Goal: Task Accomplishment & Management: Manage account settings

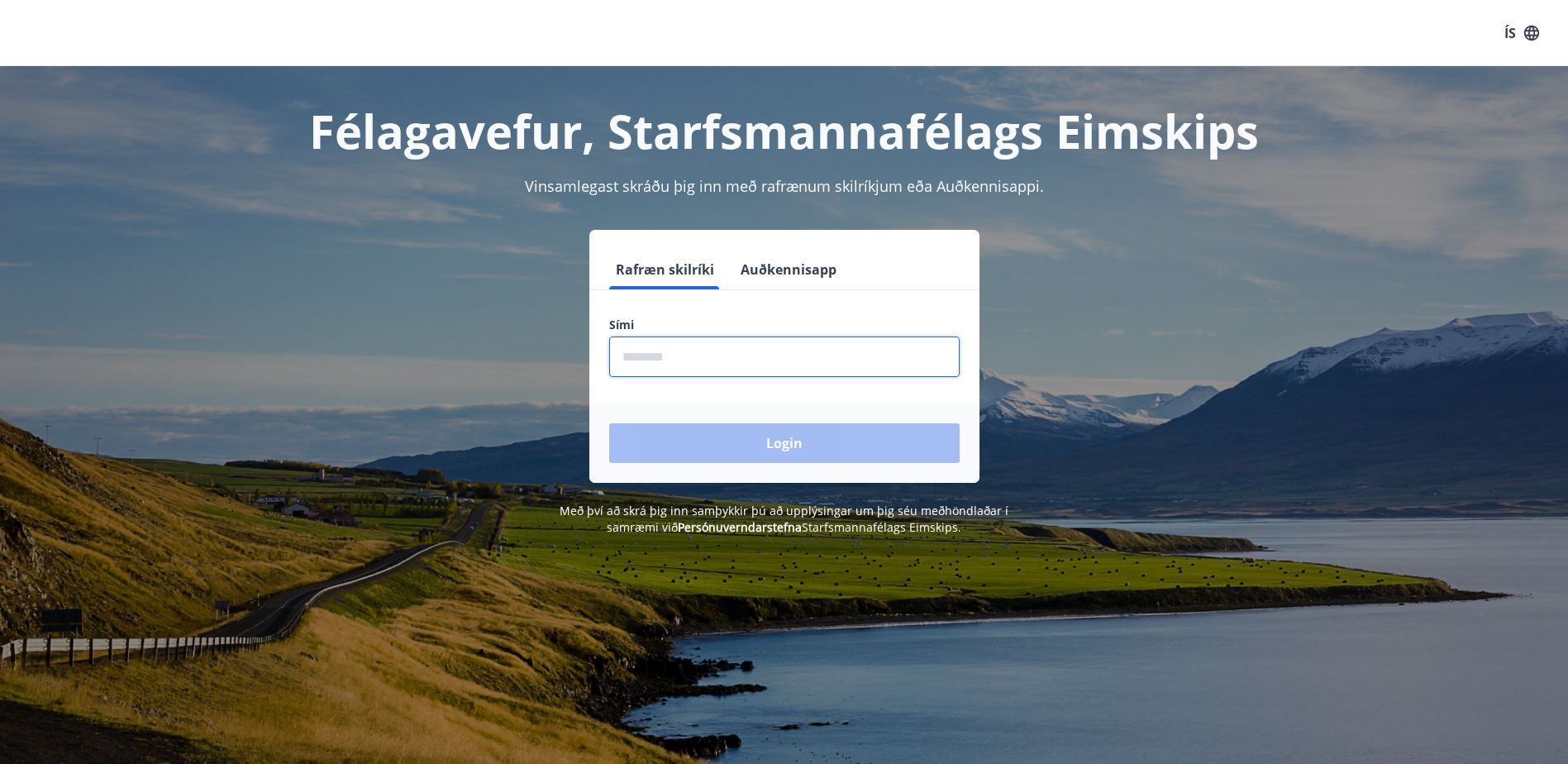
click at [674, 366] on input "phone" at bounding box center [784, 357] width 351 height 40
type input "********"
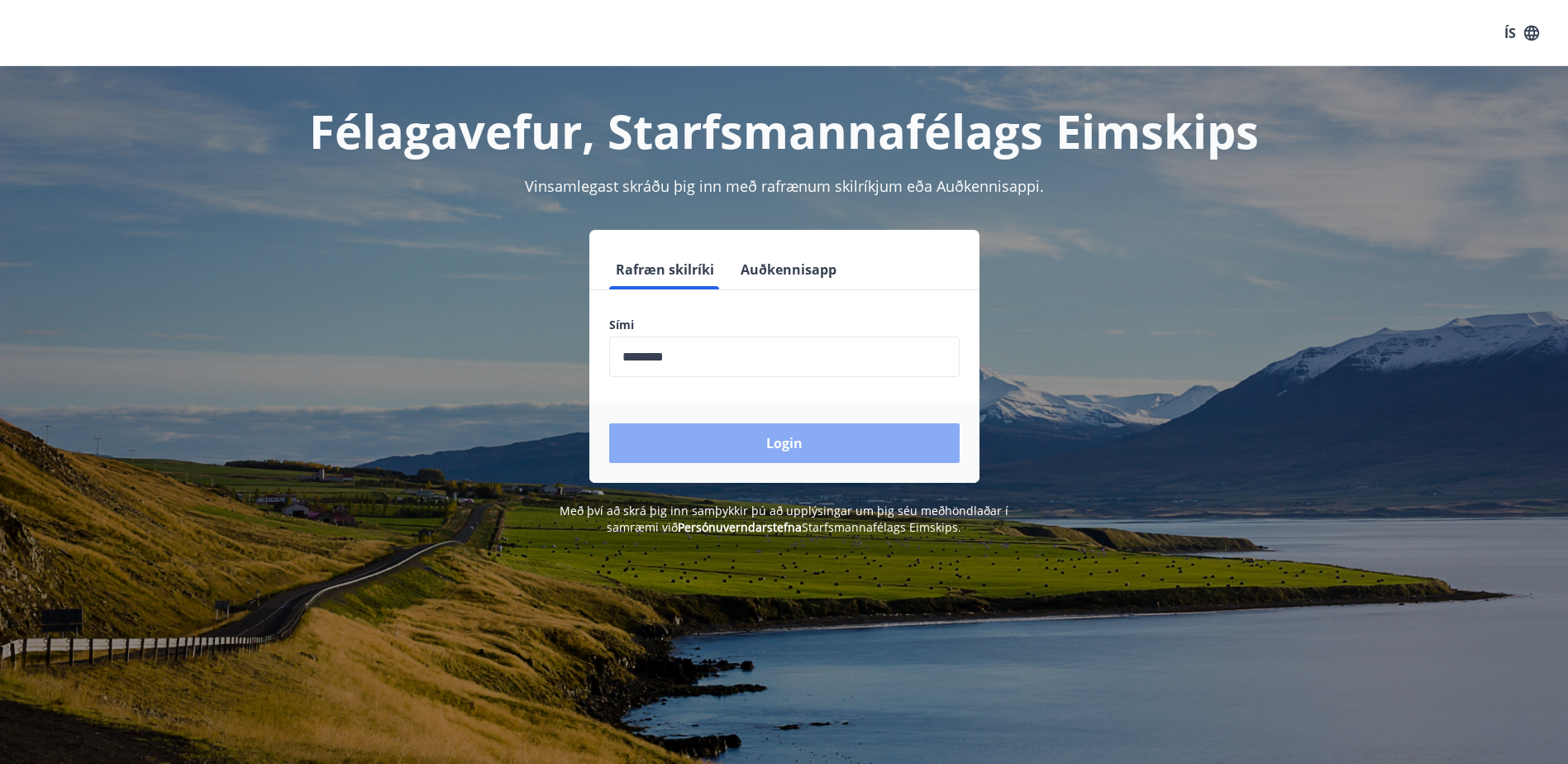
click at [750, 441] on button "Login" at bounding box center [784, 444] width 351 height 40
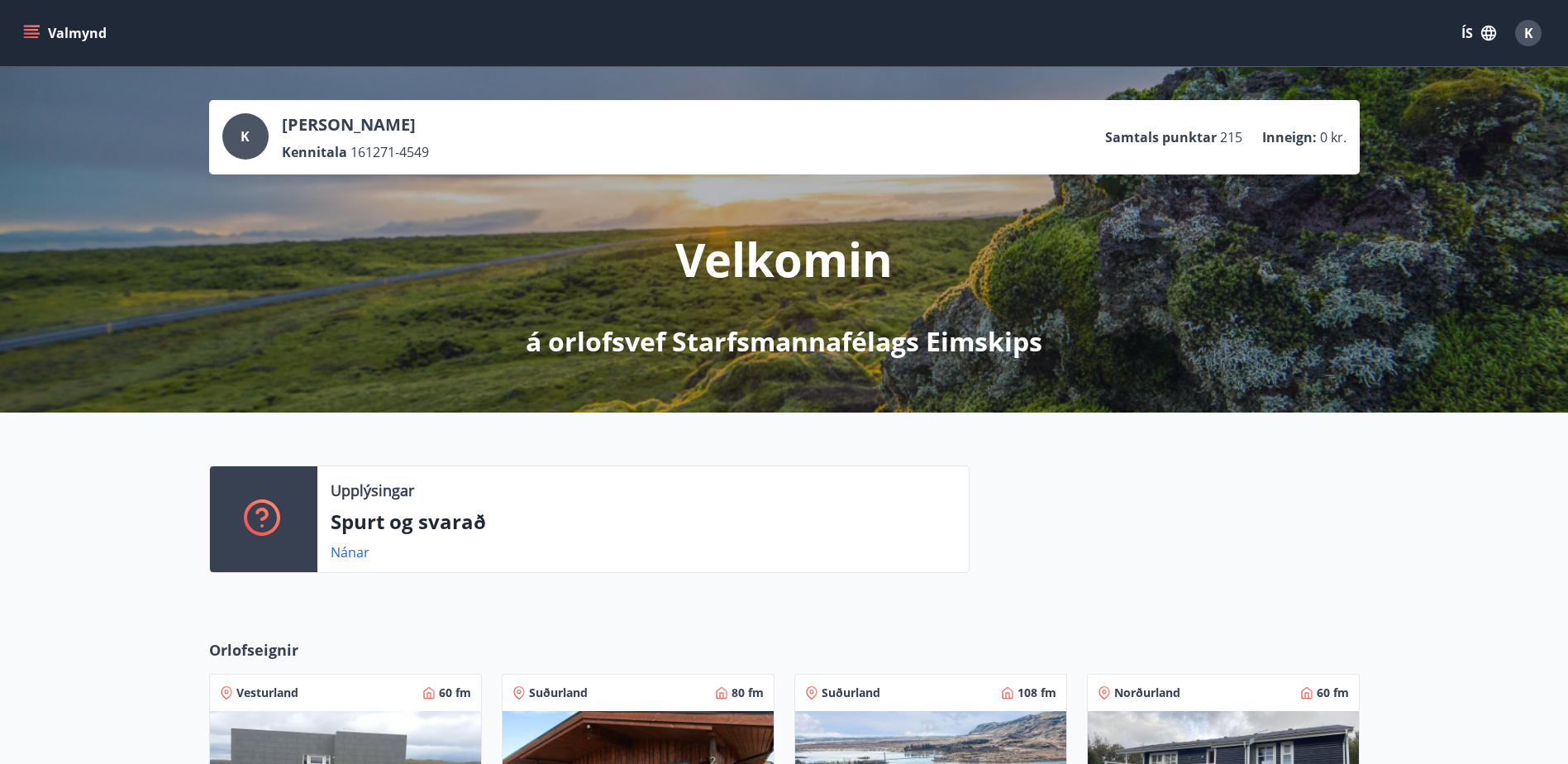
click at [27, 33] on icon "menu" at bounding box center [31, 33] width 16 height 16
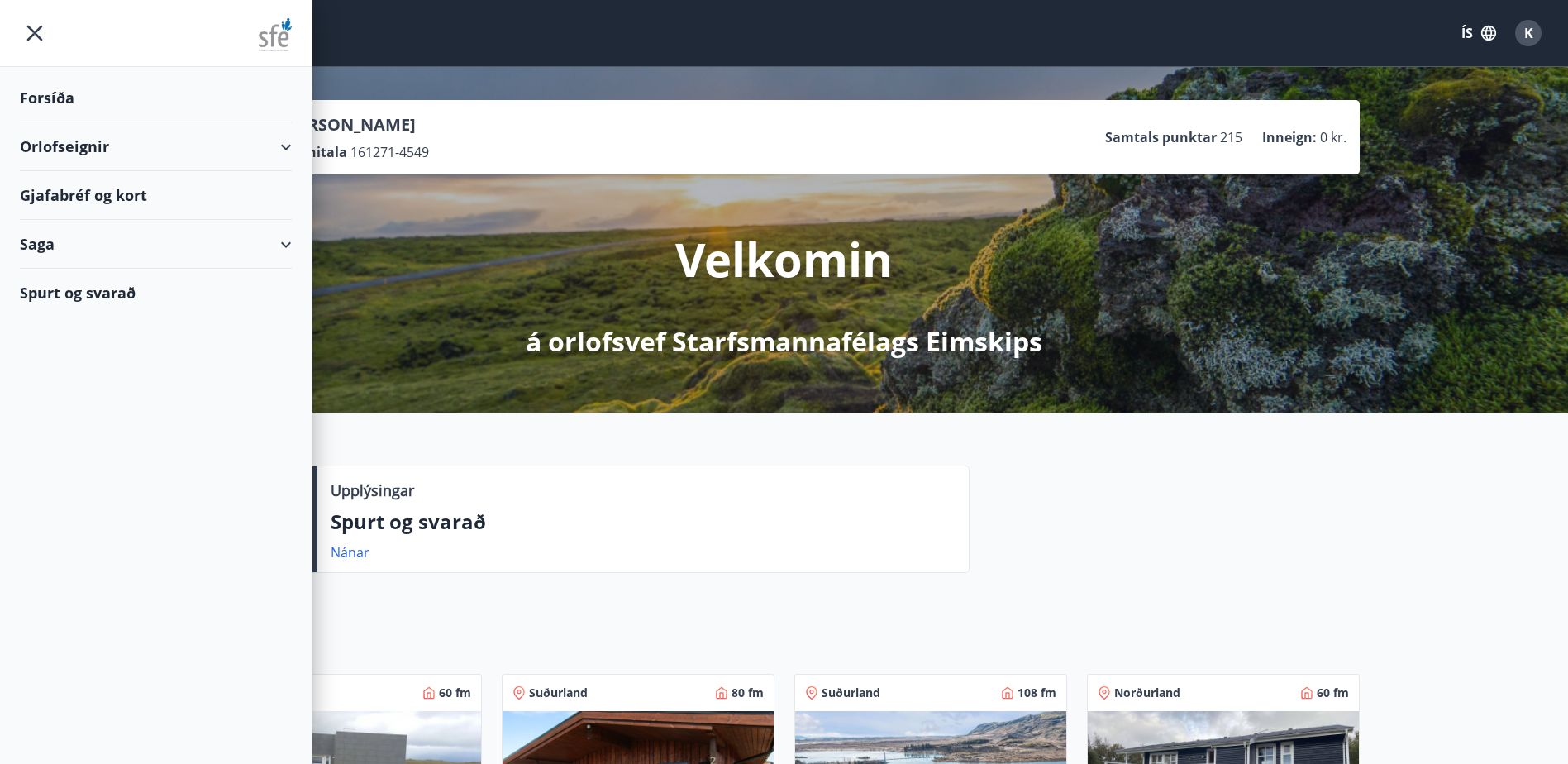
click at [100, 191] on div "Gjafabréf og kort" at bounding box center [156, 195] width 272 height 49
click at [55, 97] on div "Forsíða" at bounding box center [156, 98] width 272 height 49
